Goal: Task Accomplishment & Management: Manage account settings

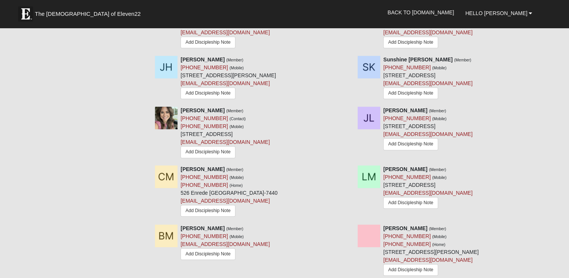
scroll to position [443, 0]
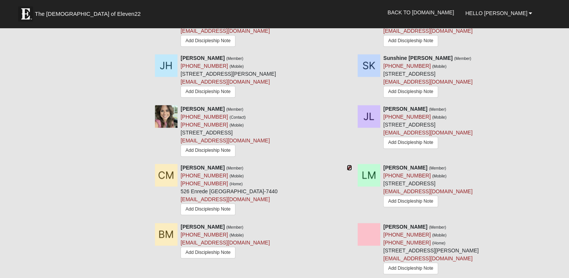
click at [347, 169] on icon at bounding box center [349, 167] width 5 height 5
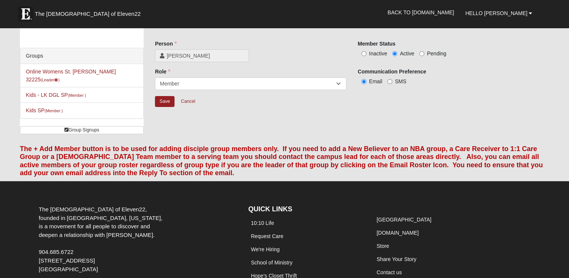
scroll to position [19, 0]
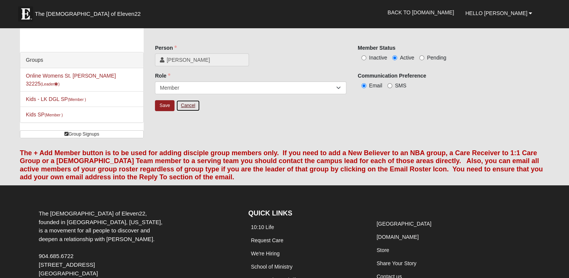
click at [191, 104] on link "Cancel" at bounding box center [188, 106] width 24 height 12
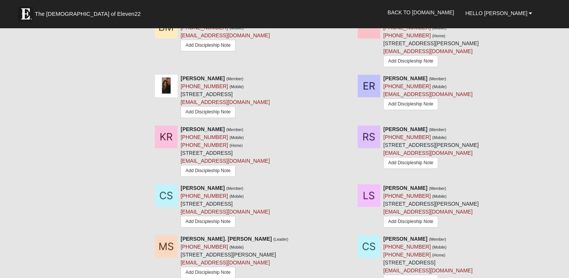
scroll to position [649, 0]
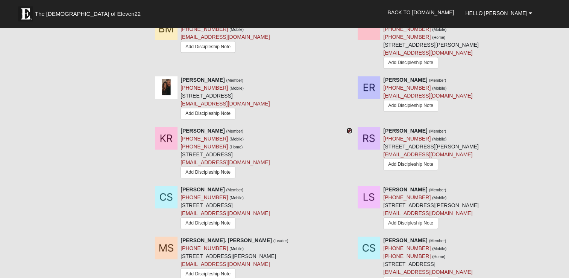
click at [349, 132] on icon at bounding box center [349, 130] width 5 height 5
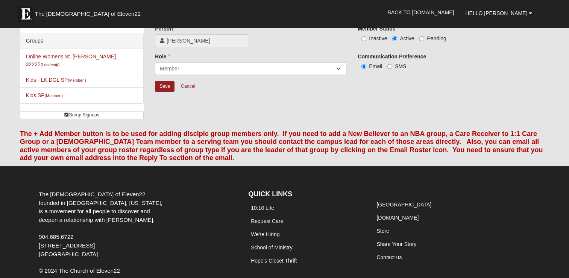
scroll to position [32, 0]
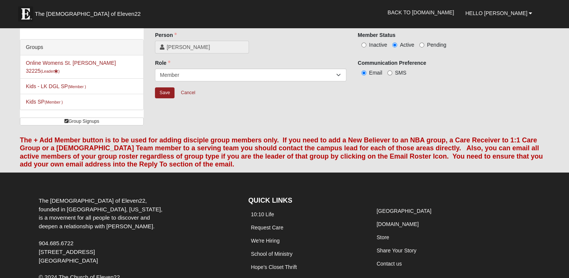
click at [379, 48] on label "Inactive" at bounding box center [372, 45] width 29 height 8
click at [366, 47] on input "Inactive" at bounding box center [364, 45] width 5 height 5
radio input "true"
click at [164, 96] on input "Save" at bounding box center [165, 92] width 20 height 11
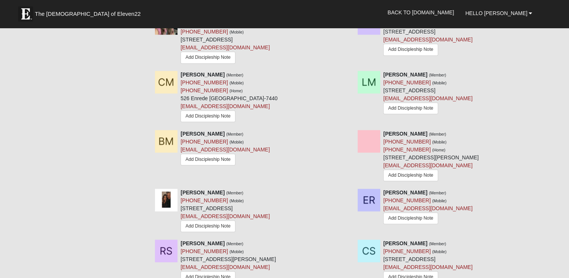
scroll to position [539, 0]
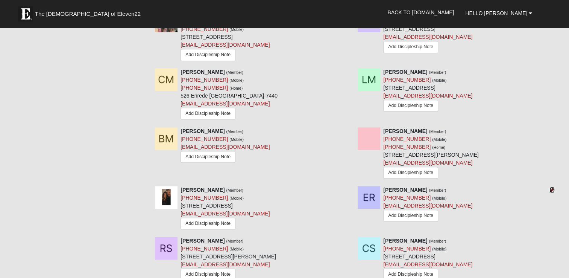
click at [550, 191] on icon at bounding box center [552, 189] width 5 height 5
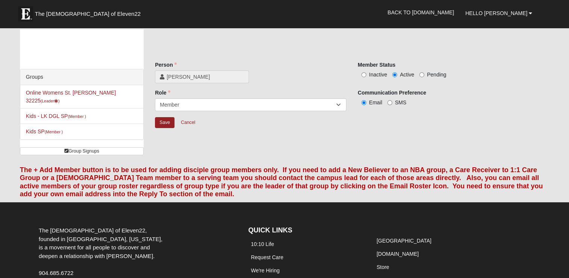
scroll to position [2, 0]
click at [375, 75] on span "Inactive" at bounding box center [378, 75] width 18 height 6
click at [366, 75] on input "Inactive" at bounding box center [364, 75] width 5 height 5
radio input "true"
click at [160, 123] on input "Save" at bounding box center [165, 122] width 20 height 11
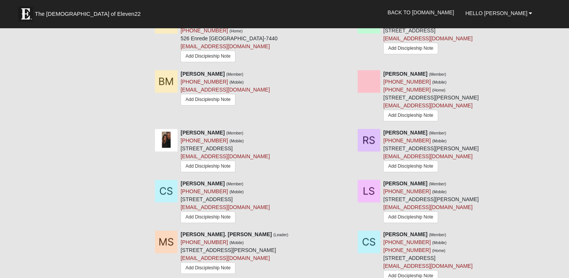
scroll to position [578, 0]
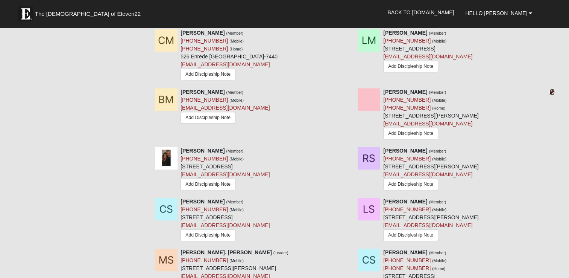
click at [550, 92] on icon at bounding box center [552, 91] width 5 height 5
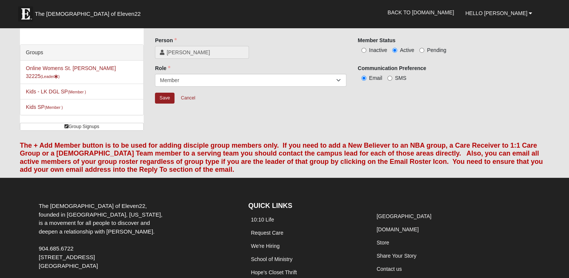
scroll to position [26, 0]
click at [367, 51] on label "Inactive" at bounding box center [372, 51] width 29 height 8
click at [366, 51] on input "Inactive" at bounding box center [364, 50] width 5 height 5
radio input "true"
click at [166, 96] on input "Save" at bounding box center [165, 98] width 20 height 11
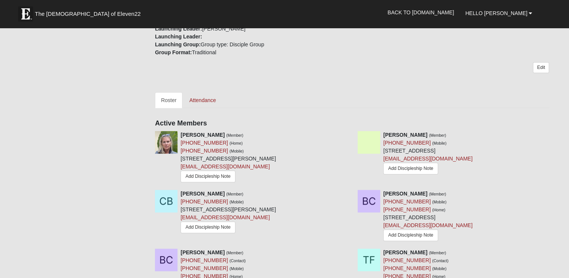
scroll to position [0, 0]
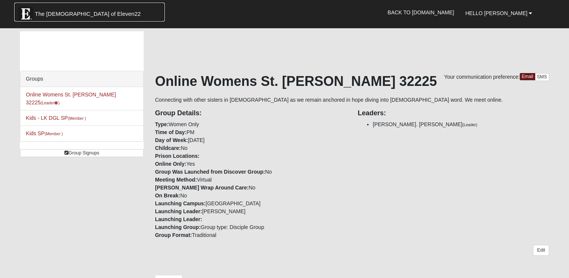
click at [43, 13] on span "The Church of Eleven22" at bounding box center [88, 14] width 106 height 8
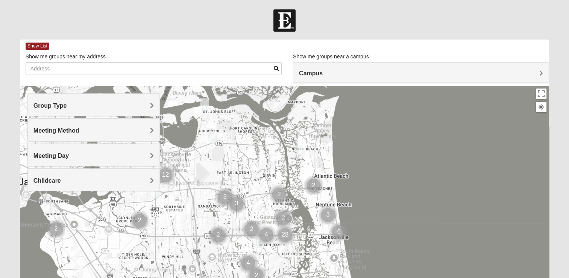
click at [151, 109] on div "Group Type" at bounding box center [94, 105] width 132 height 22
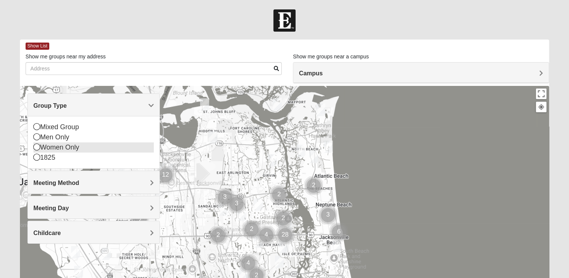
click at [68, 145] on div "Women Only" at bounding box center [93, 147] width 120 height 10
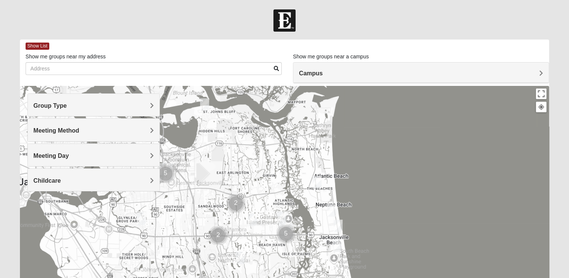
click at [79, 130] on span "Meeting Method" at bounding box center [56, 130] width 46 height 6
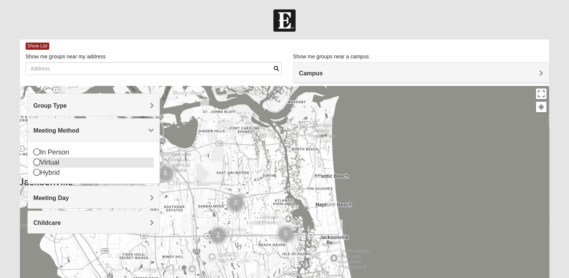
click at [59, 164] on div "Virtual" at bounding box center [93, 162] width 120 height 10
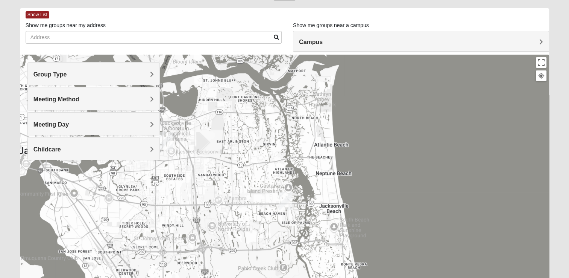
scroll to position [18, 0]
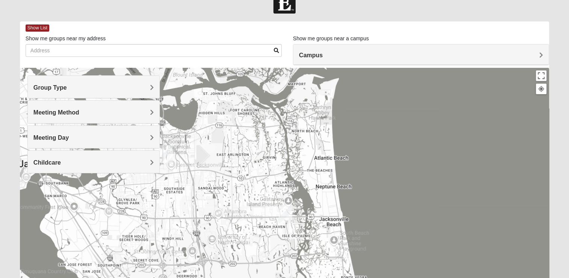
click at [79, 111] on span "Meeting Method" at bounding box center [56, 112] width 46 height 6
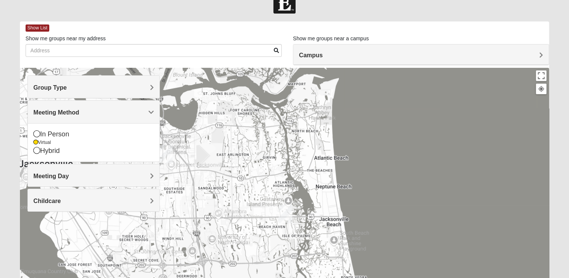
click at [67, 90] on span "Group Type" at bounding box center [49, 87] width 33 height 6
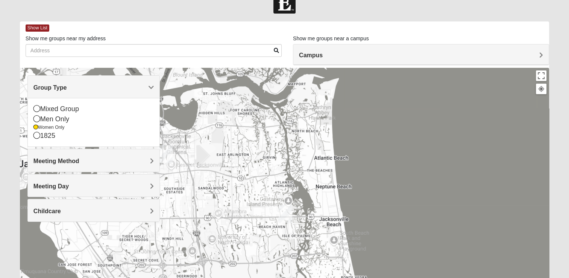
click at [352, 143] on div at bounding box center [284, 218] width 529 height 301
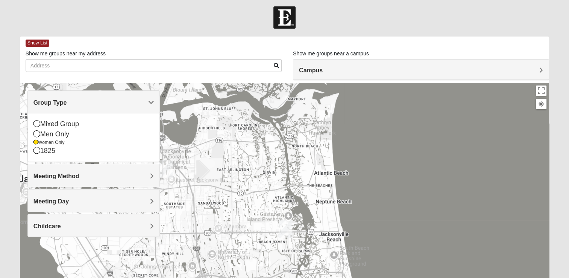
scroll to position [0, 0]
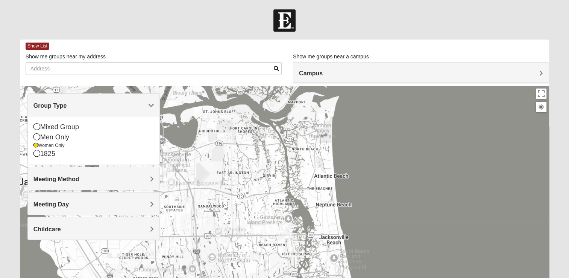
click at [538, 67] on div "Campus" at bounding box center [420, 72] width 255 height 20
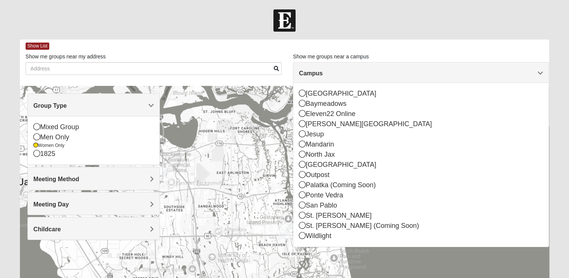
click at [515, 18] on div at bounding box center [284, 20] width 569 height 22
click at [480, 27] on div at bounding box center [284, 20] width 569 height 22
click at [69, 201] on span "Meeting Day" at bounding box center [50, 204] width 35 height 6
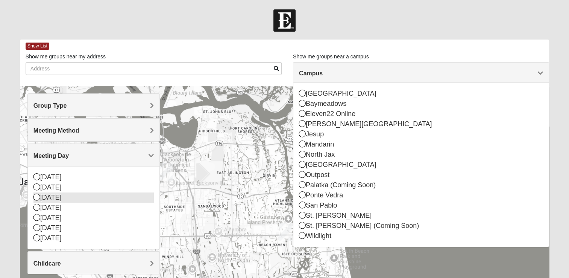
click at [93, 194] on div "[DATE]" at bounding box center [93, 197] width 120 height 10
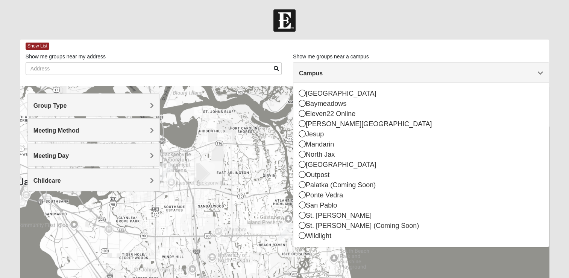
click at [399, 267] on div at bounding box center [284, 236] width 529 height 301
click at [361, 25] on div at bounding box center [284, 20] width 569 height 22
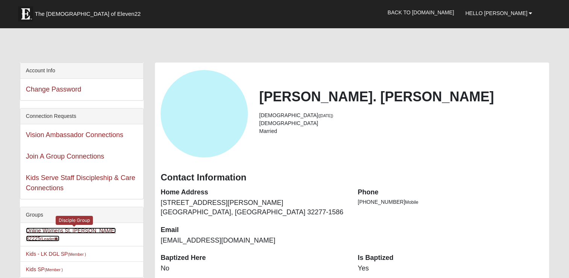
click at [71, 229] on link "Online Womens St. John 32225 (Leader )" at bounding box center [71, 234] width 90 height 14
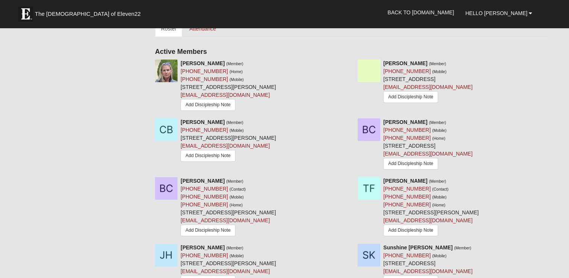
scroll to position [246, 0]
